Goal: Task Accomplishment & Management: Manage account settings

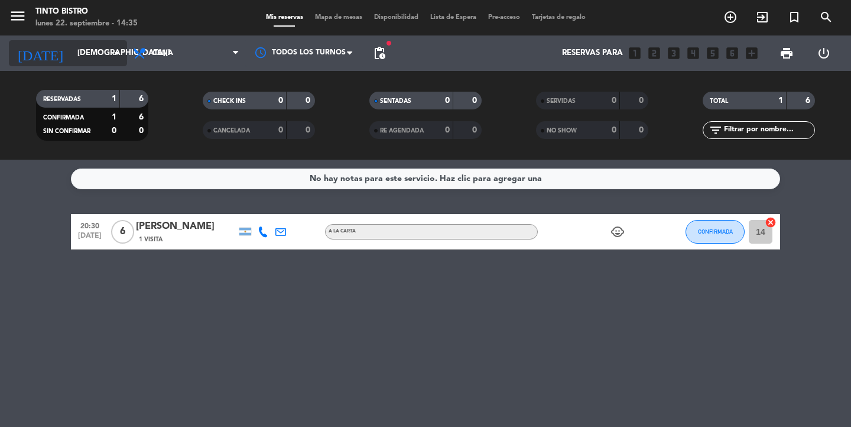
click at [105, 54] on input "[DEMOGRAPHIC_DATA][DATE]" at bounding box center [123, 53] width 104 height 21
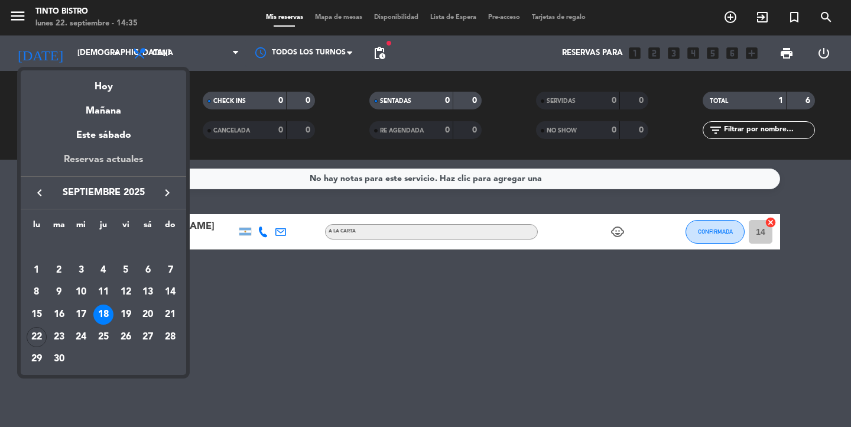
click at [118, 166] on div "Reservas actuales" at bounding box center [103, 164] width 165 height 24
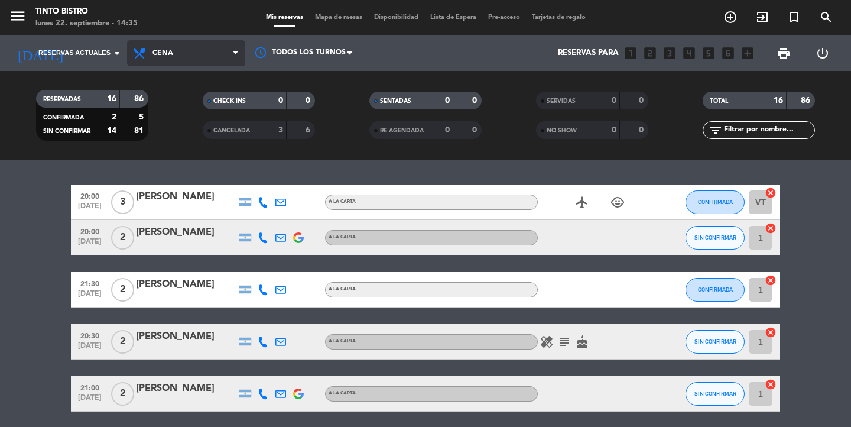
click at [232, 57] on span "Cena" at bounding box center [186, 53] width 118 height 26
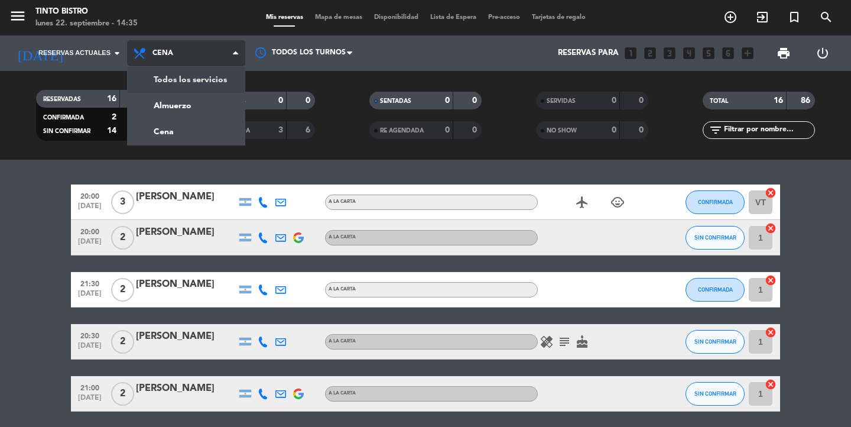
click at [221, 79] on div "menu Tinto Bistro [DATE] 22. septiembre - 14:35 Mis reservas Mapa de mesas Disp…" at bounding box center [425, 80] width 851 height 160
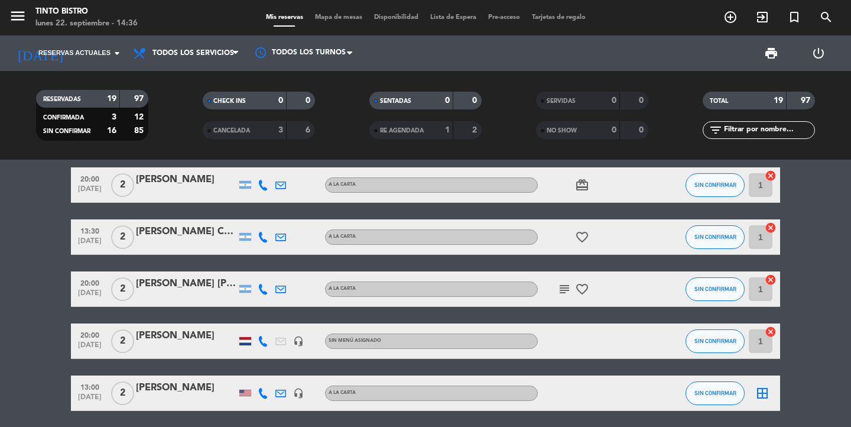
scroll to position [42, 0]
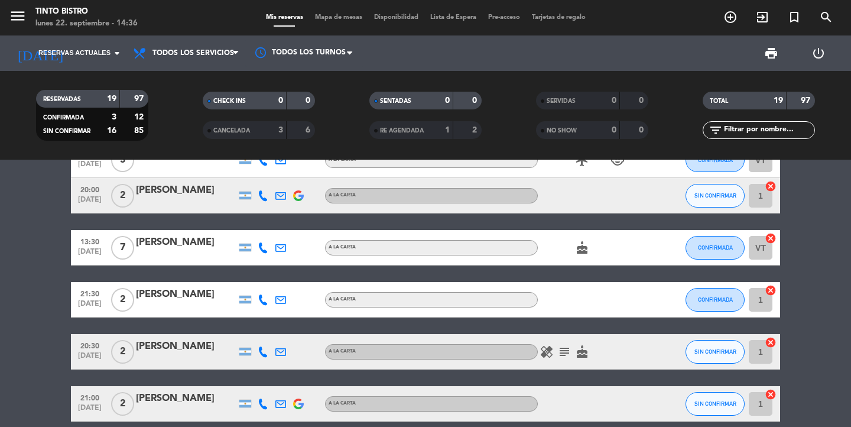
click at [181, 199] on div at bounding box center [186, 203] width 100 height 9
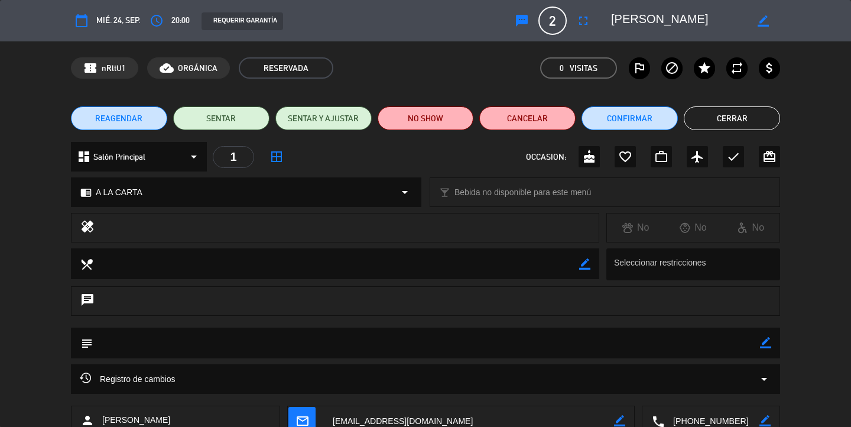
click at [731, 128] on button "Cerrar" at bounding box center [732, 118] width 96 height 24
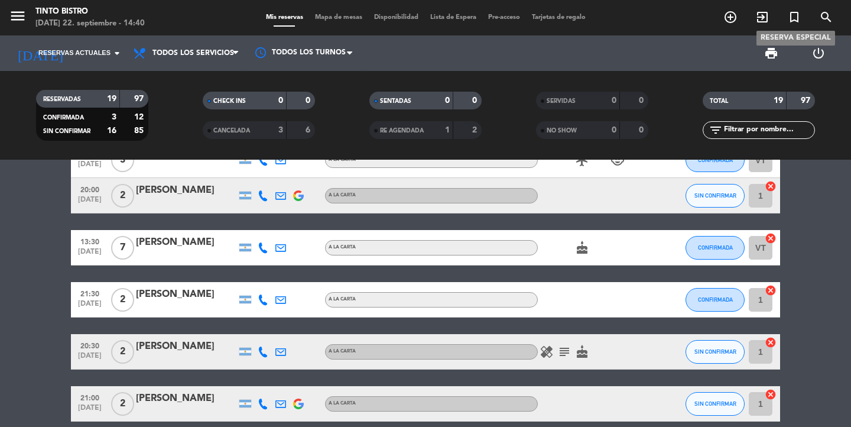
click at [798, 15] on icon "turned_in_not" at bounding box center [794, 17] width 14 height 14
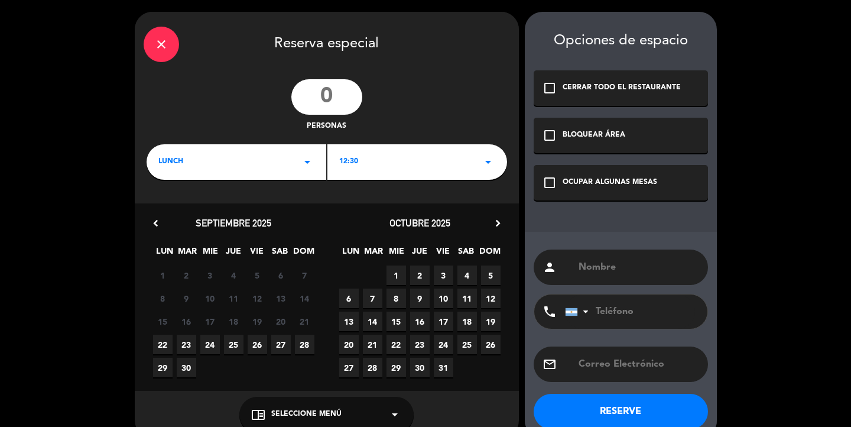
click at [334, 99] on input "number" at bounding box center [326, 96] width 71 height 35
type input "14"
click at [199, 169] on div "LUNCH arrow_drop_down" at bounding box center [237, 161] width 180 height 35
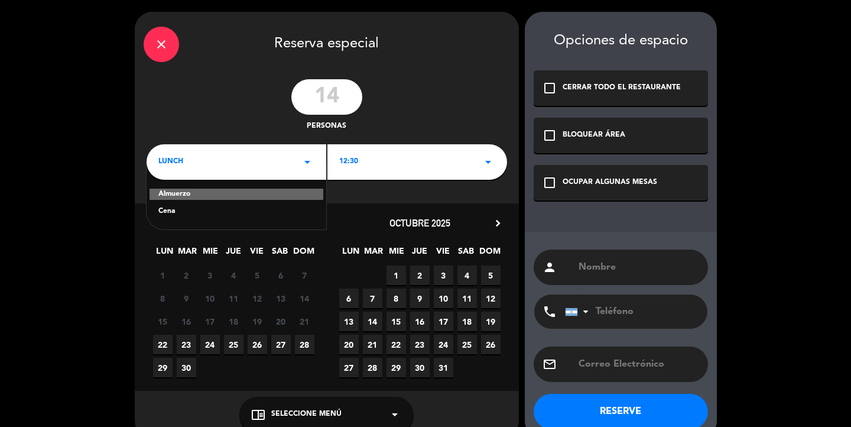
click at [183, 216] on div "Cena" at bounding box center [236, 212] width 156 height 12
click at [378, 165] on div "12:30 arrow_drop_down" at bounding box center [417, 161] width 180 height 35
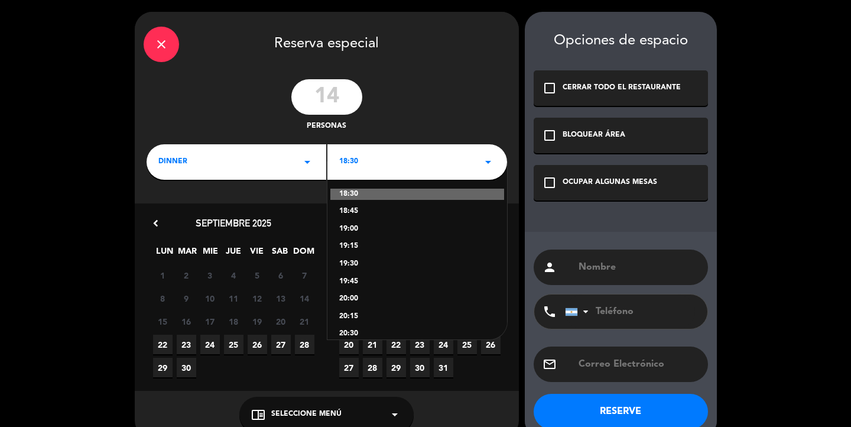
click at [352, 333] on div "20:30" at bounding box center [417, 334] width 156 height 12
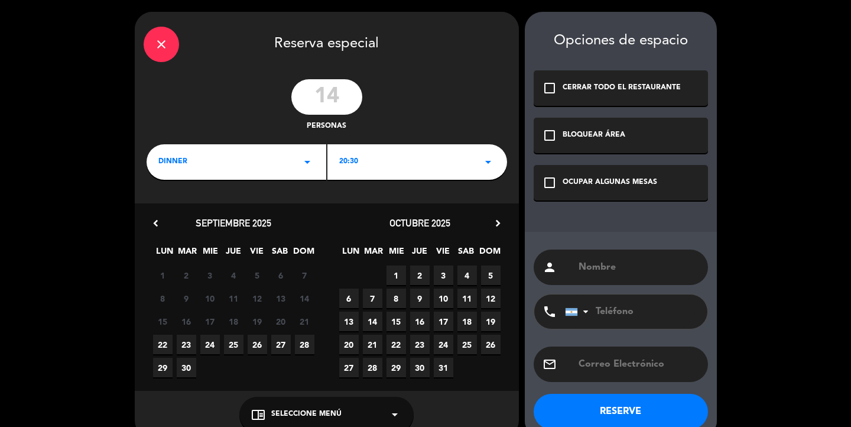
click at [378, 164] on div "20:30 arrow_drop_down" at bounding box center [417, 161] width 180 height 35
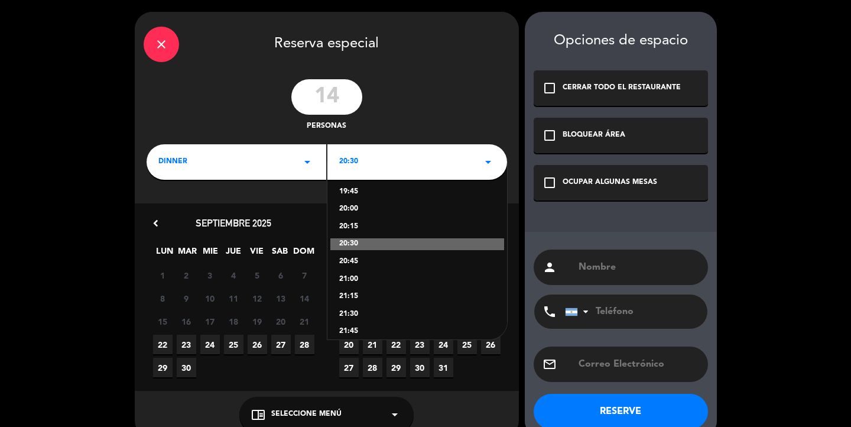
scroll to position [92, 0]
click at [347, 317] on div "21:30" at bounding box center [417, 313] width 156 height 12
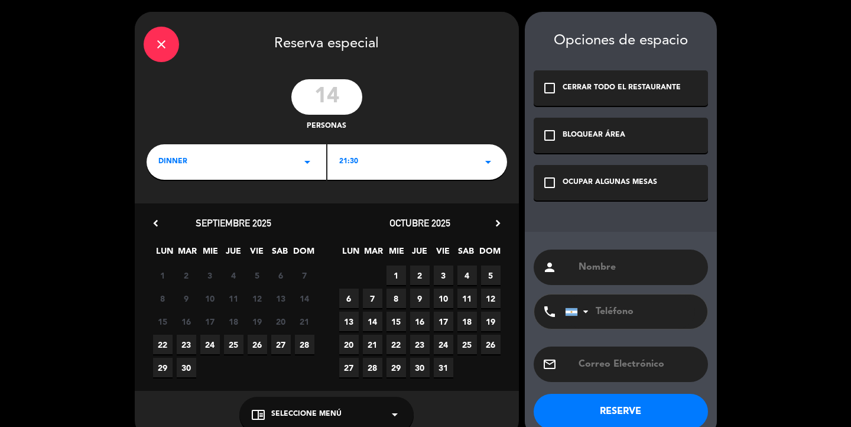
click at [496, 225] on icon "chevron_right" at bounding box center [498, 223] width 12 height 12
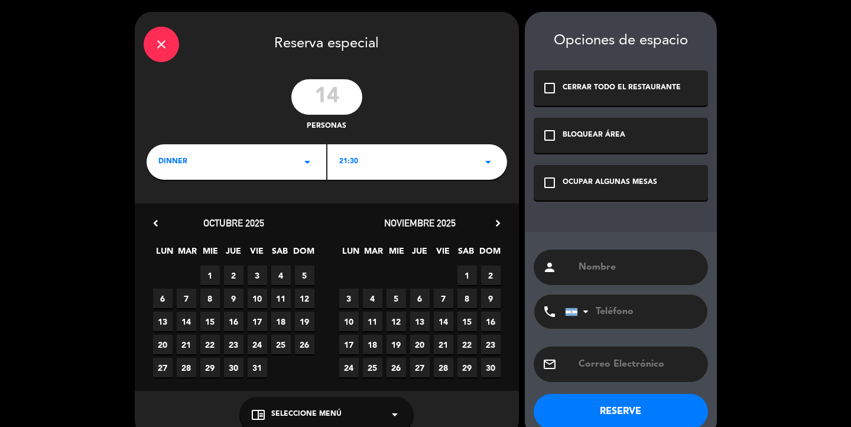
click at [466, 320] on span "15" at bounding box center [466, 320] width 19 height 19
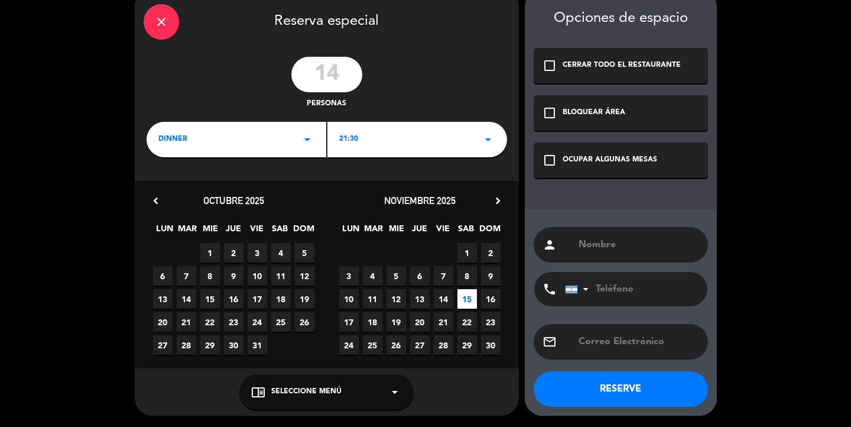
click at [319, 390] on span "Seleccione Menú" at bounding box center [306, 392] width 70 height 12
click at [267, 343] on div "A LA CARTA" at bounding box center [326, 345] width 151 height 12
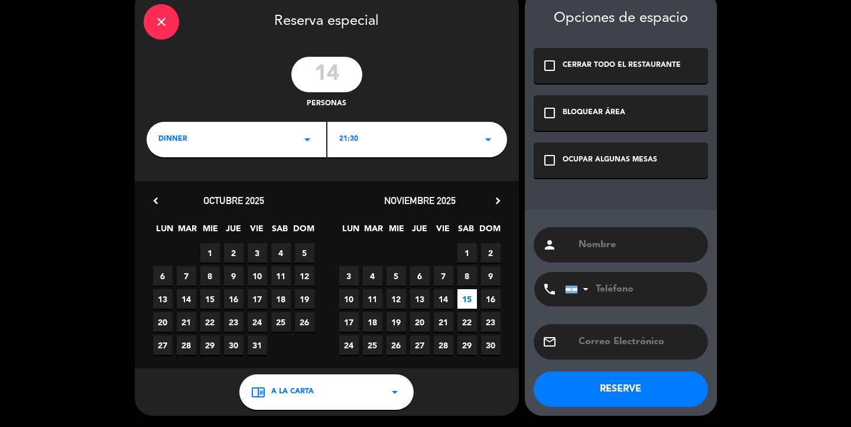
click at [600, 164] on div "OCUPAR ALGUNAS MESAS" at bounding box center [610, 160] width 95 height 12
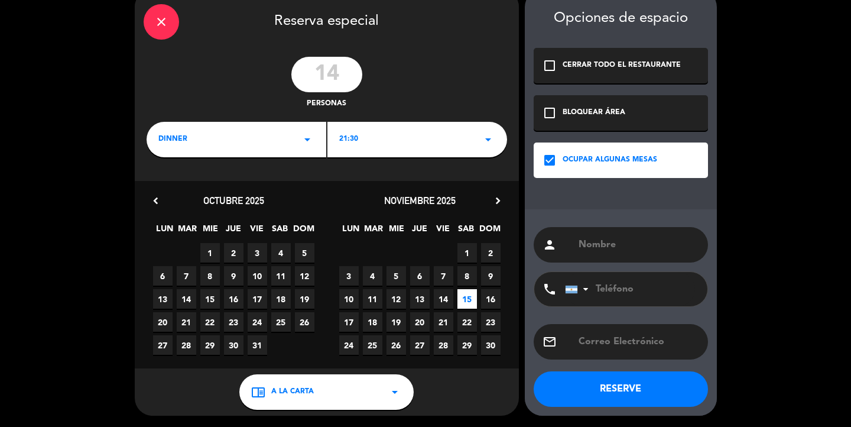
click at [596, 249] on input "text" at bounding box center [638, 244] width 122 height 17
type input "TANCHO [PERSON_NAME]"
click at [630, 297] on input "tel" at bounding box center [630, 289] width 130 height 34
paste input "[PHONE_NUMBER]"
type input "[PHONE_NUMBER]"
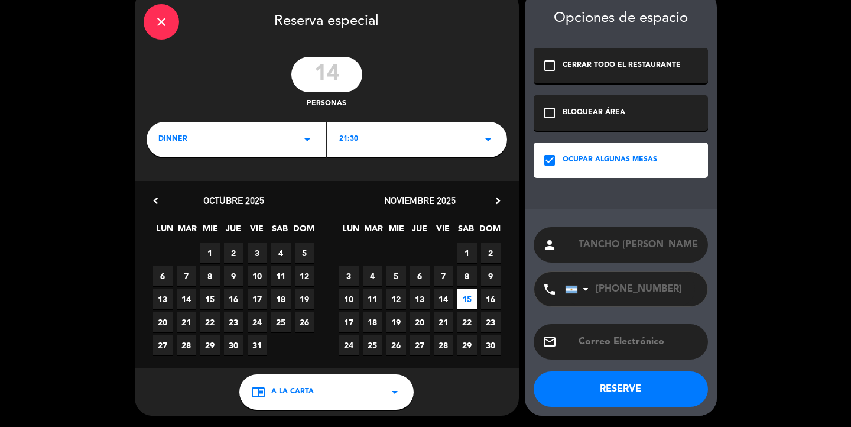
click at [610, 388] on button "RESERVE" at bounding box center [621, 388] width 174 height 35
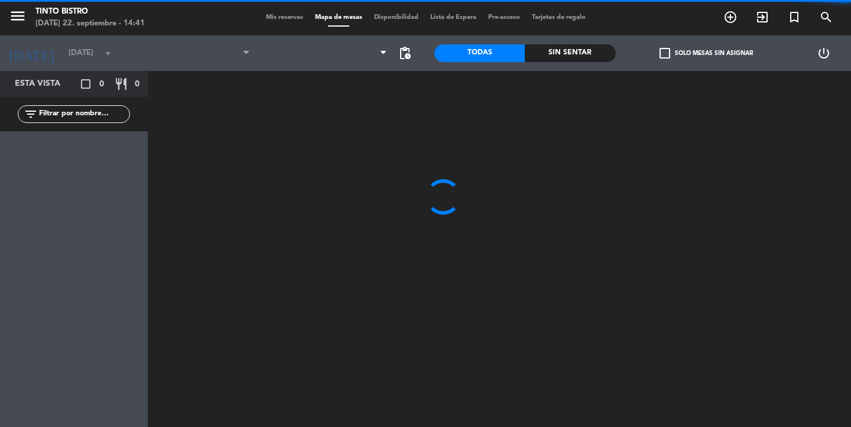
type input "[DATE]"
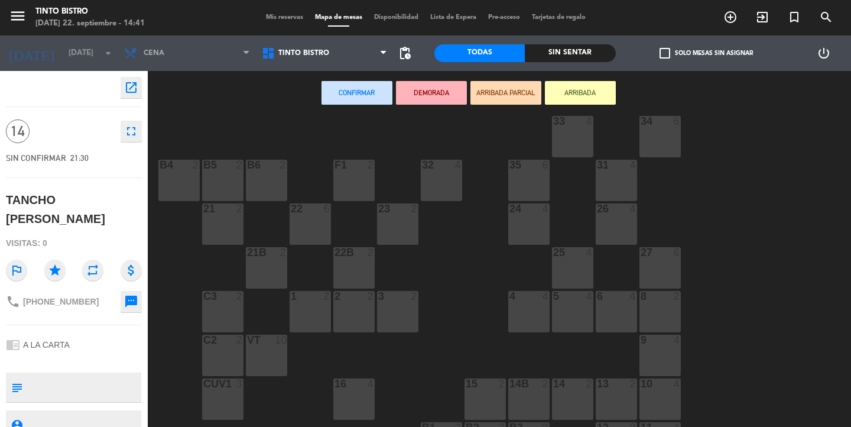
scroll to position [80, 0]
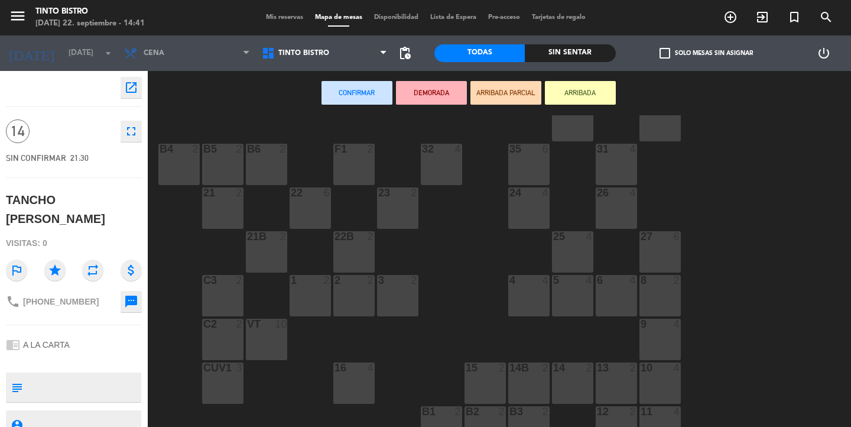
click at [271, 337] on div "VT 10" at bounding box center [266, 338] width 41 height 41
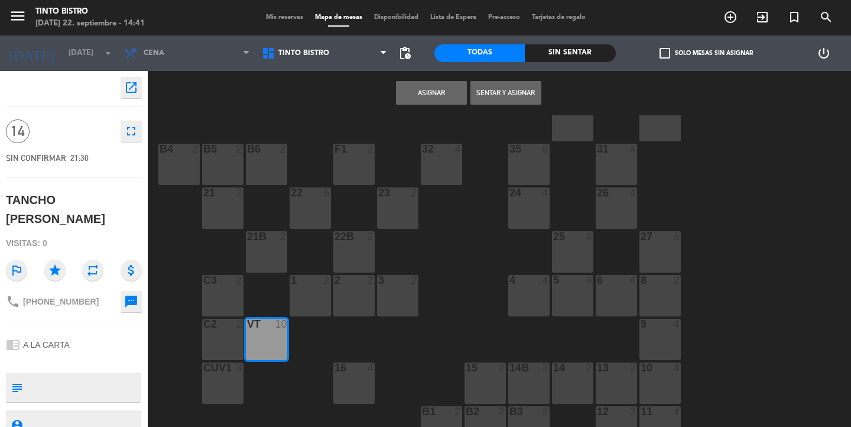
click at [227, 295] on div "C3 2" at bounding box center [222, 295] width 41 height 41
click at [432, 93] on button "Asignar" at bounding box center [431, 93] width 71 height 24
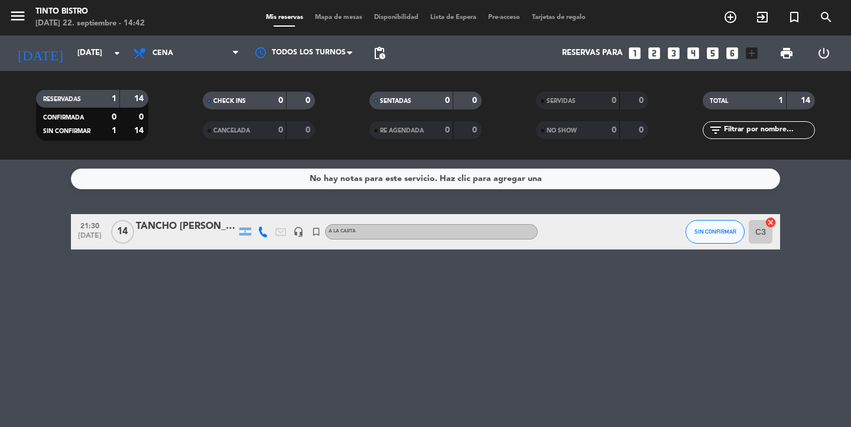
click at [580, 224] on div at bounding box center [591, 231] width 106 height 35
click at [227, 236] on div at bounding box center [186, 239] width 100 height 9
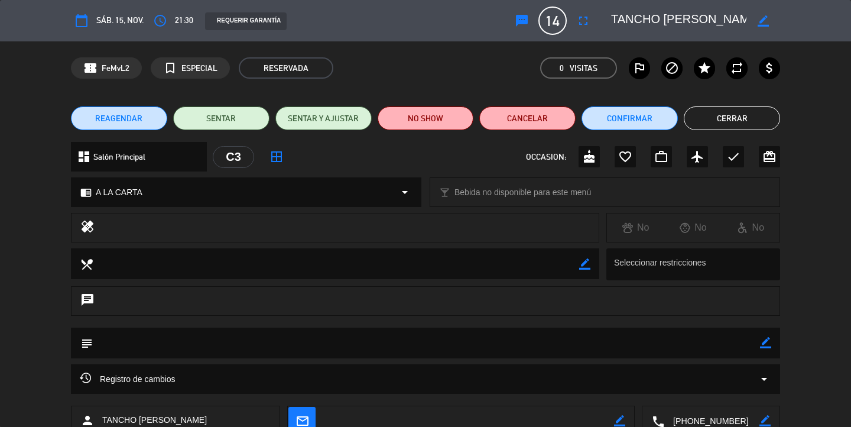
scroll to position [80, 0]
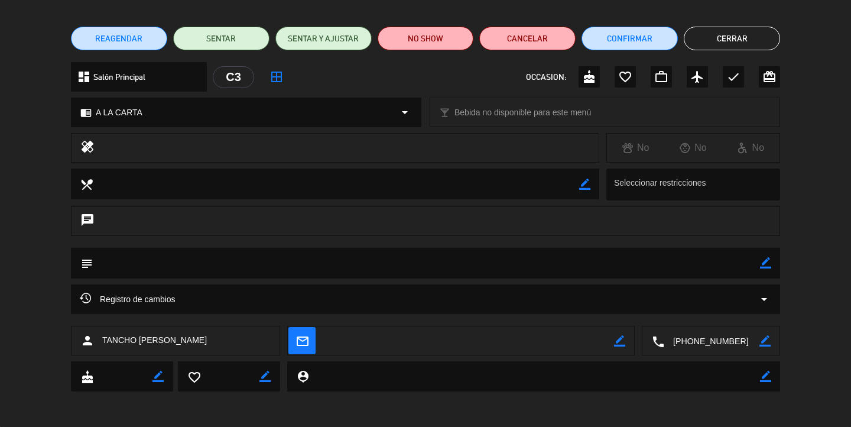
click at [208, 261] on textarea at bounding box center [426, 263] width 667 height 30
click at [769, 265] on icon "border_color" at bounding box center [765, 262] width 11 height 11
type textarea "i"
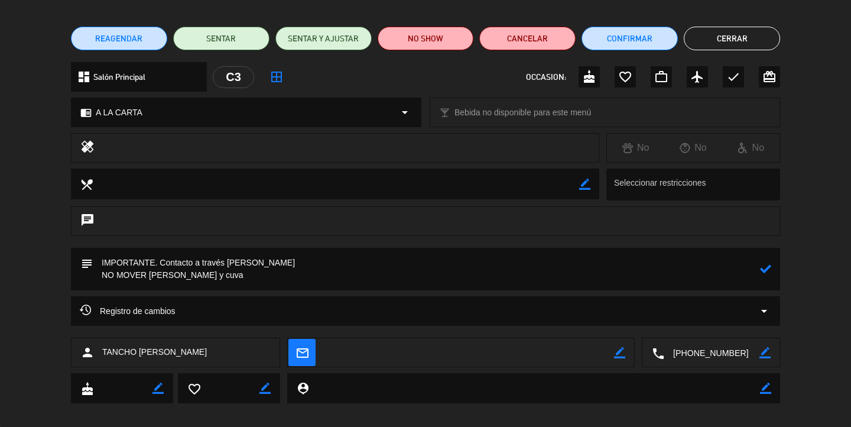
type textarea "IMPORTANTE. Contacto a través [PERSON_NAME] NO MOVER [PERSON_NAME] y cuva"
click at [766, 272] on icon at bounding box center [765, 268] width 11 height 11
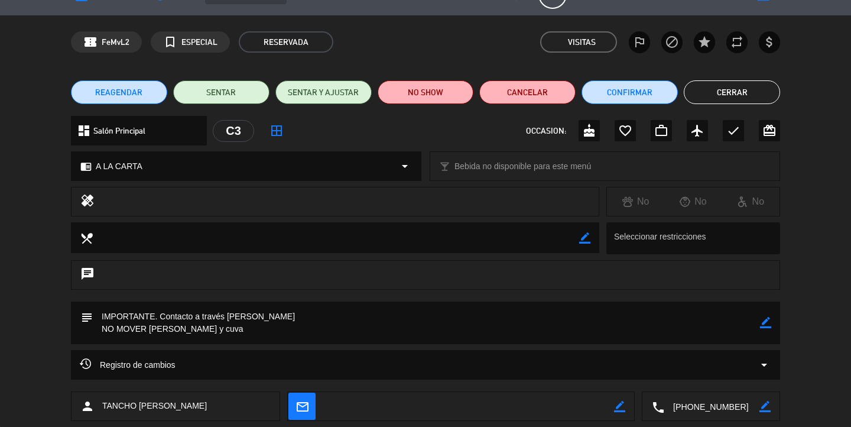
scroll to position [0, 0]
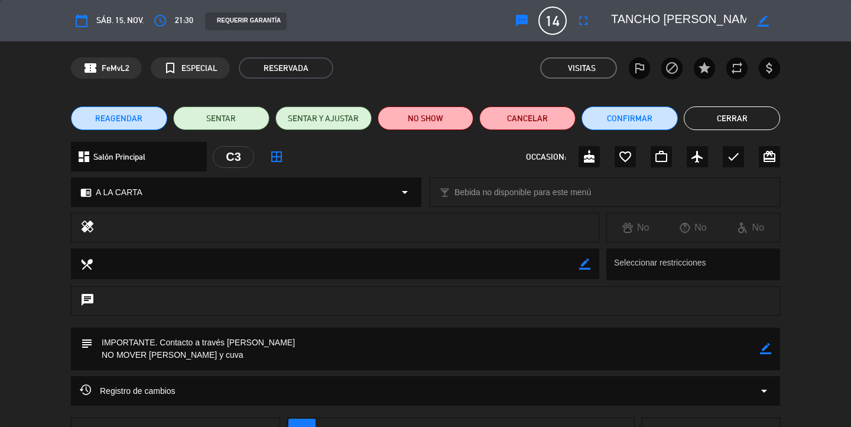
click at [746, 114] on button "Cerrar" at bounding box center [732, 118] width 96 height 24
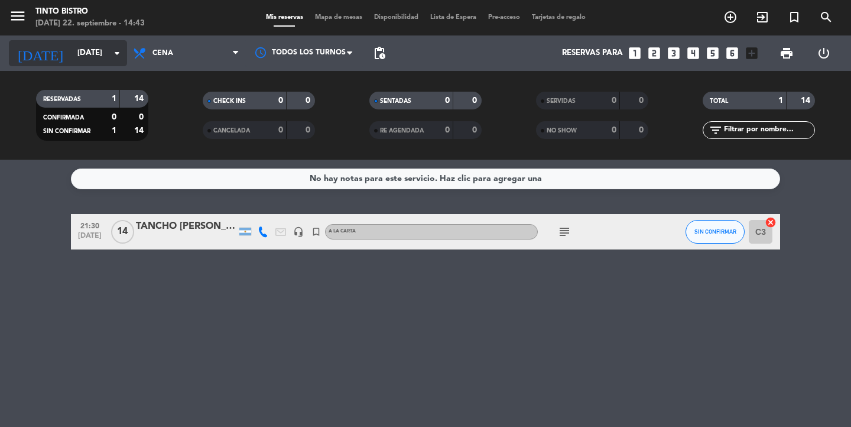
click at [104, 51] on input "[DATE]" at bounding box center [123, 53] width 104 height 21
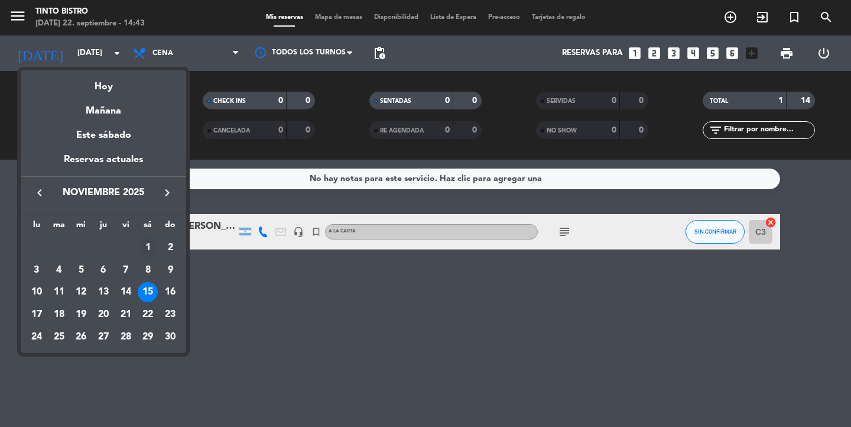
click at [152, 249] on div "1" at bounding box center [148, 248] width 20 height 20
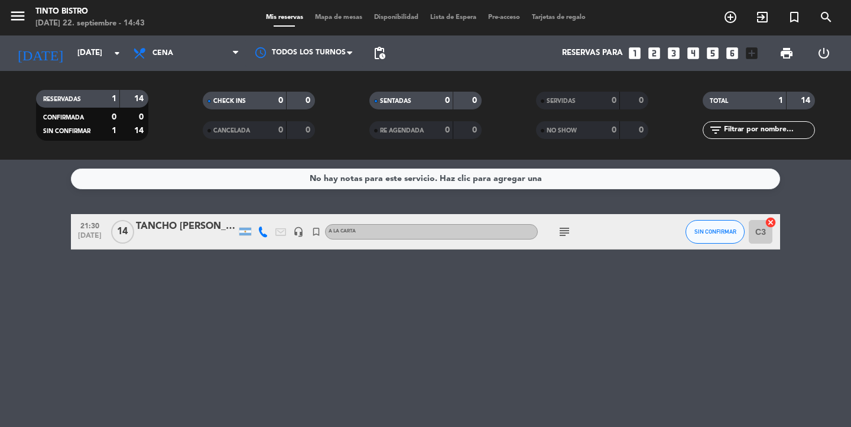
type input "[DATE]"
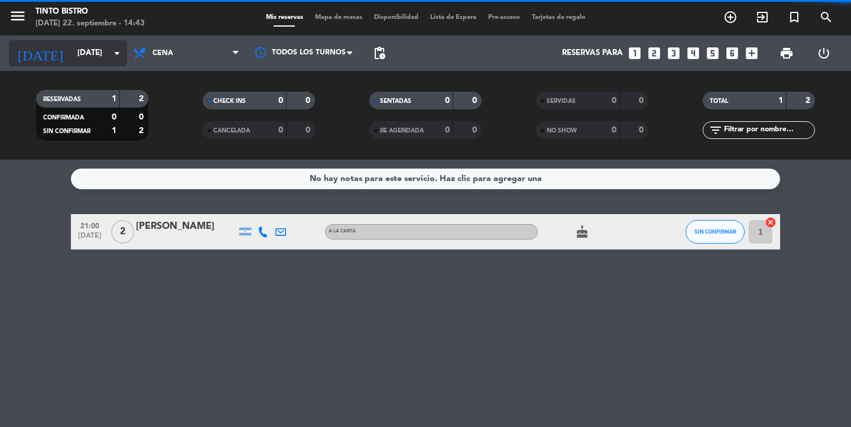
click at [119, 52] on icon "arrow_drop_down" at bounding box center [117, 53] width 14 height 14
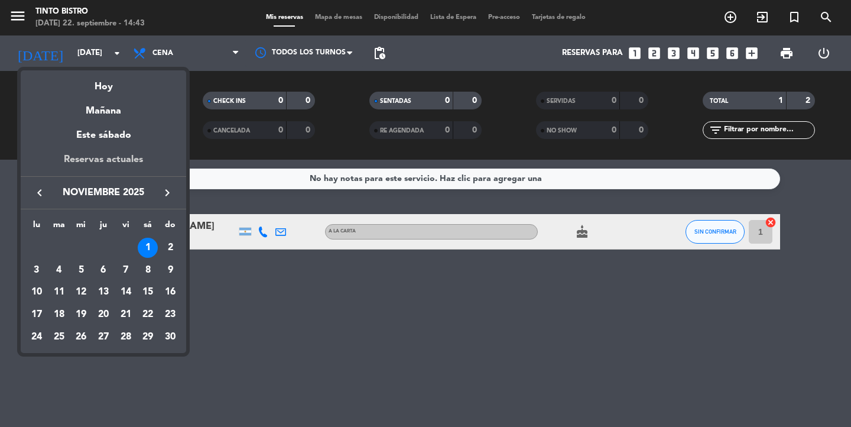
click at [116, 167] on div "Reservas actuales" at bounding box center [103, 164] width 165 height 24
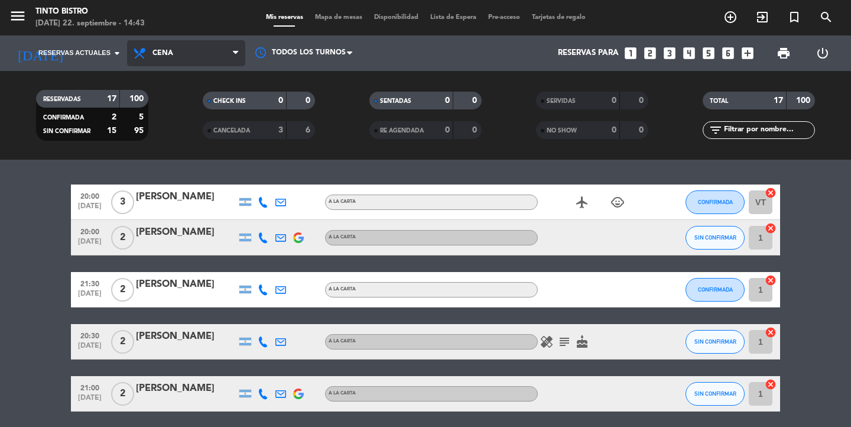
click at [228, 52] on span "Cena" at bounding box center [186, 53] width 118 height 26
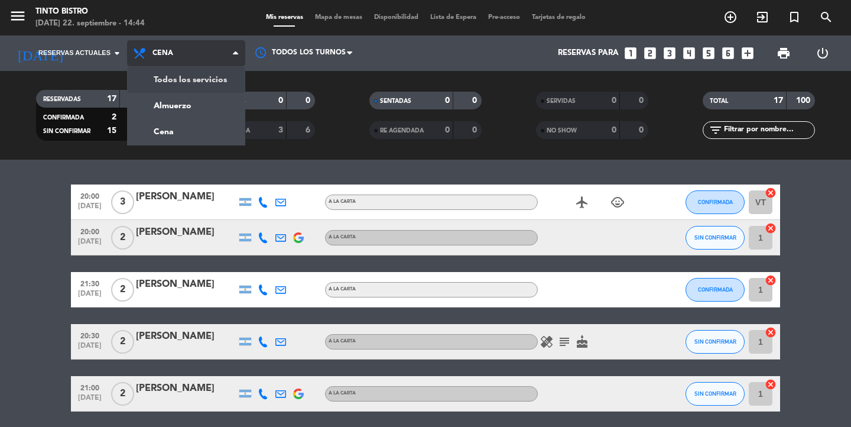
click at [186, 83] on div "menu Tinto Bistro [DATE] 22. septiembre - 14:44 Mis reservas Mapa de mesas Disp…" at bounding box center [425, 80] width 851 height 160
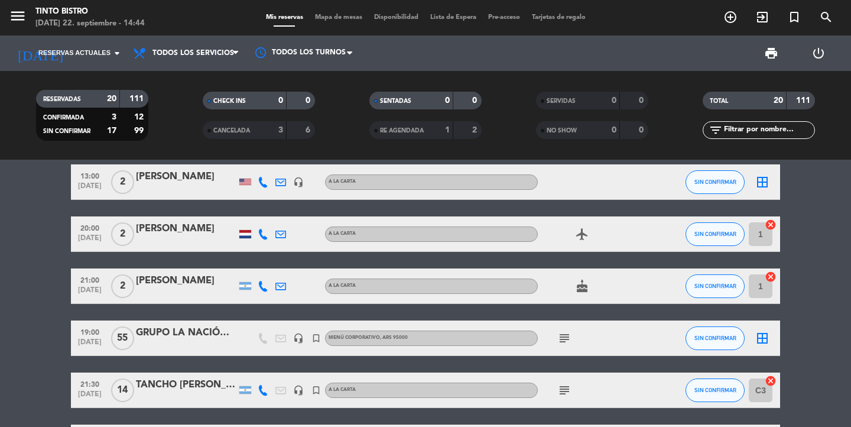
scroll to position [824, 0]
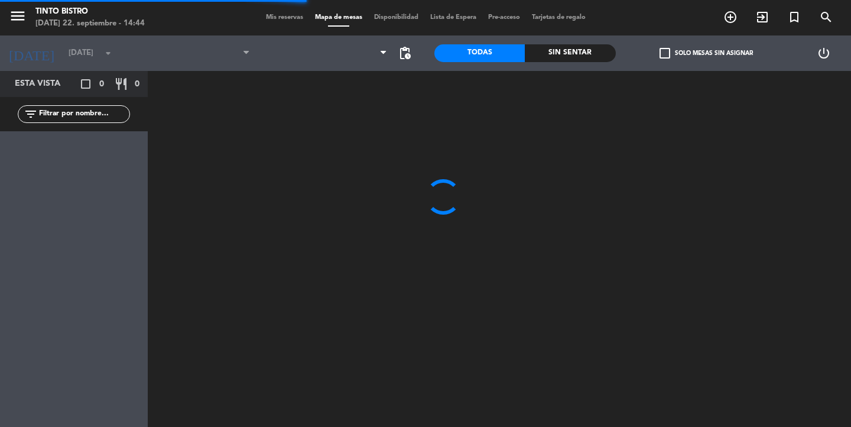
type input "[DATE]"
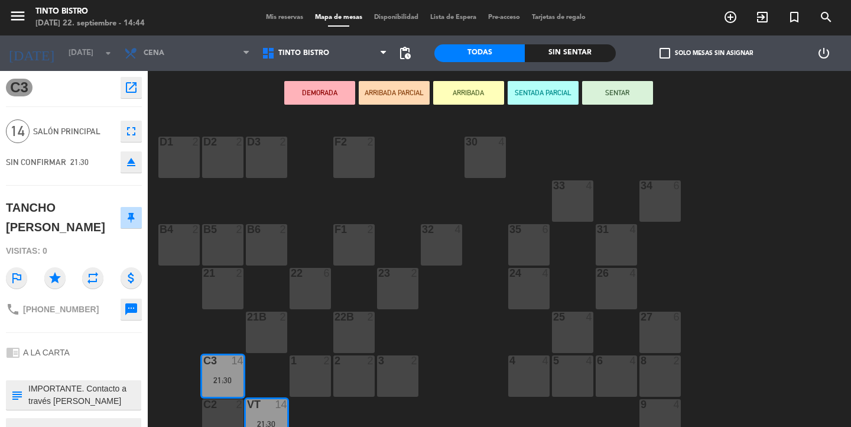
click at [284, 18] on span "Mis reservas" at bounding box center [284, 17] width 49 height 6
